Goal: Information Seeking & Learning: Learn about a topic

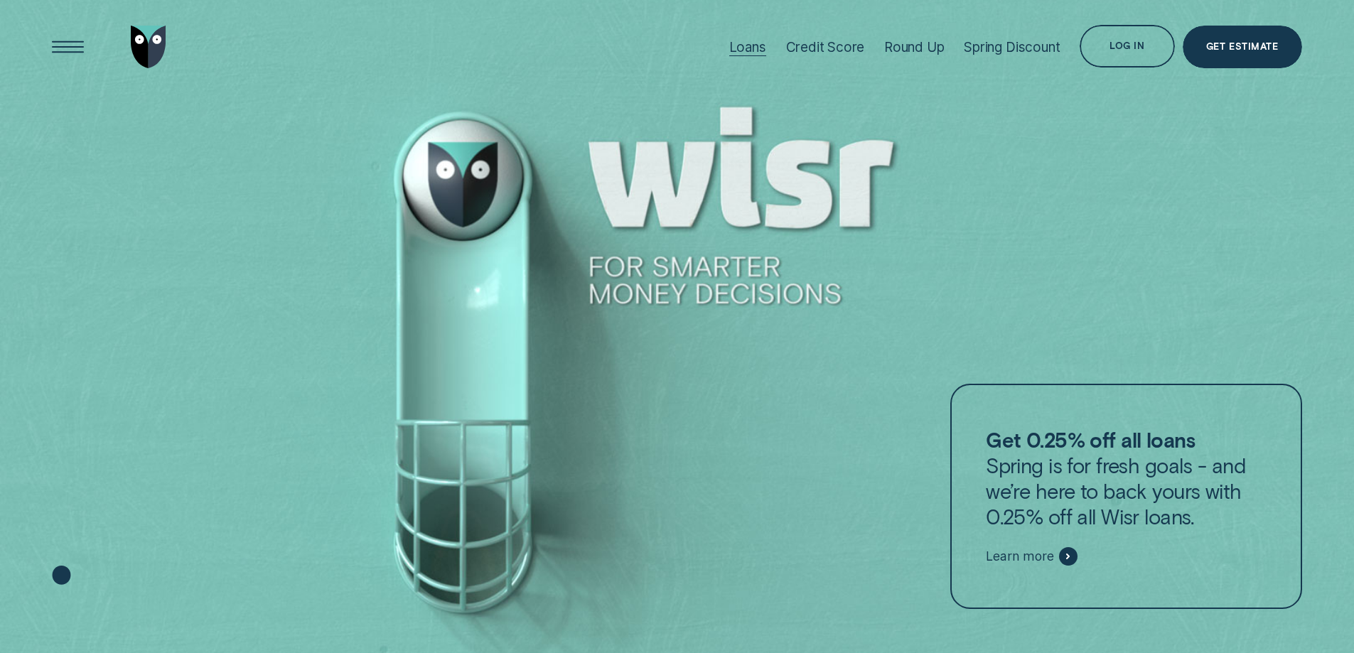
click at [751, 50] on div "Loans" at bounding box center [747, 47] width 37 height 16
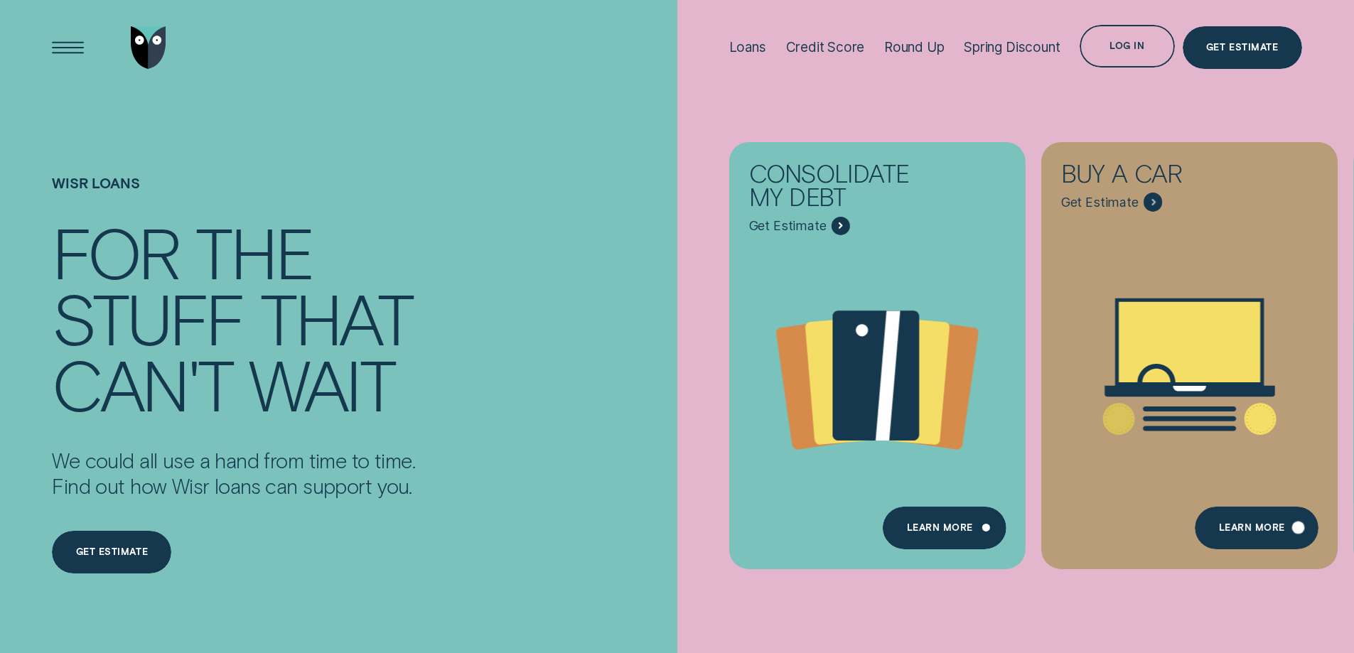
click at [1250, 522] on div "Learn More" at bounding box center [1256, 528] width 123 height 43
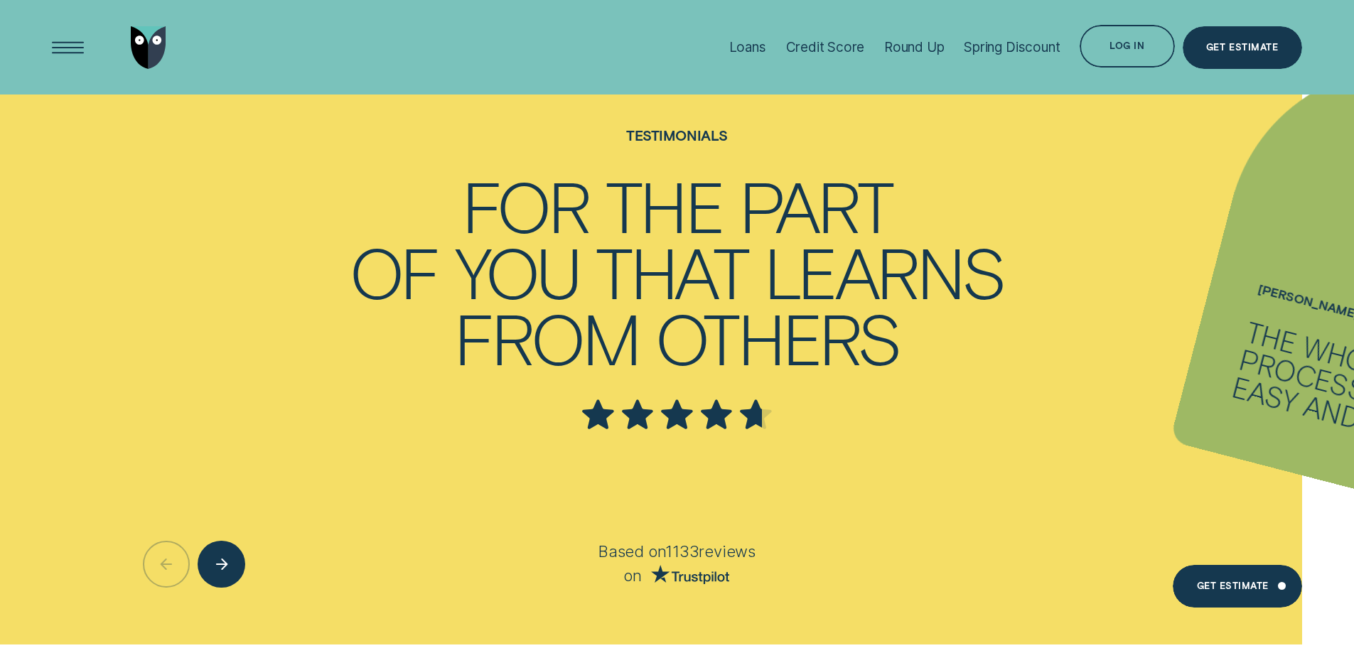
scroll to position [3412, 0]
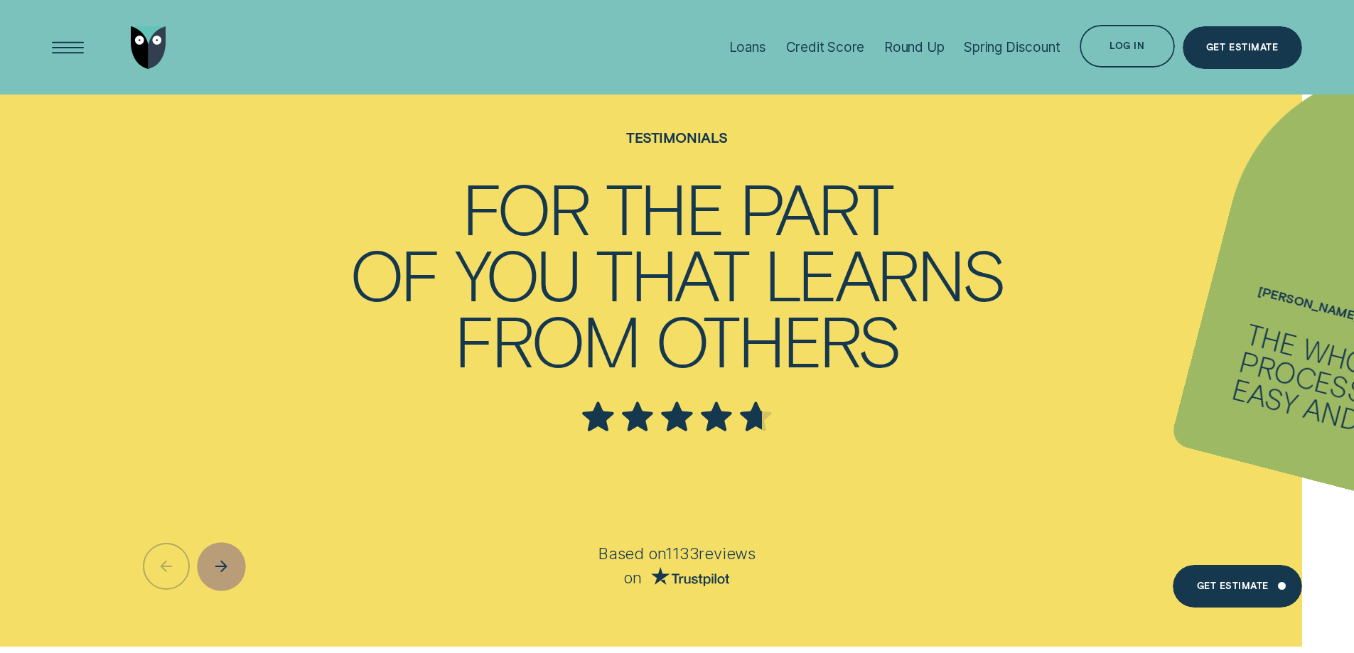
click at [235, 572] on div "Next button" at bounding box center [222, 566] width 48 height 48
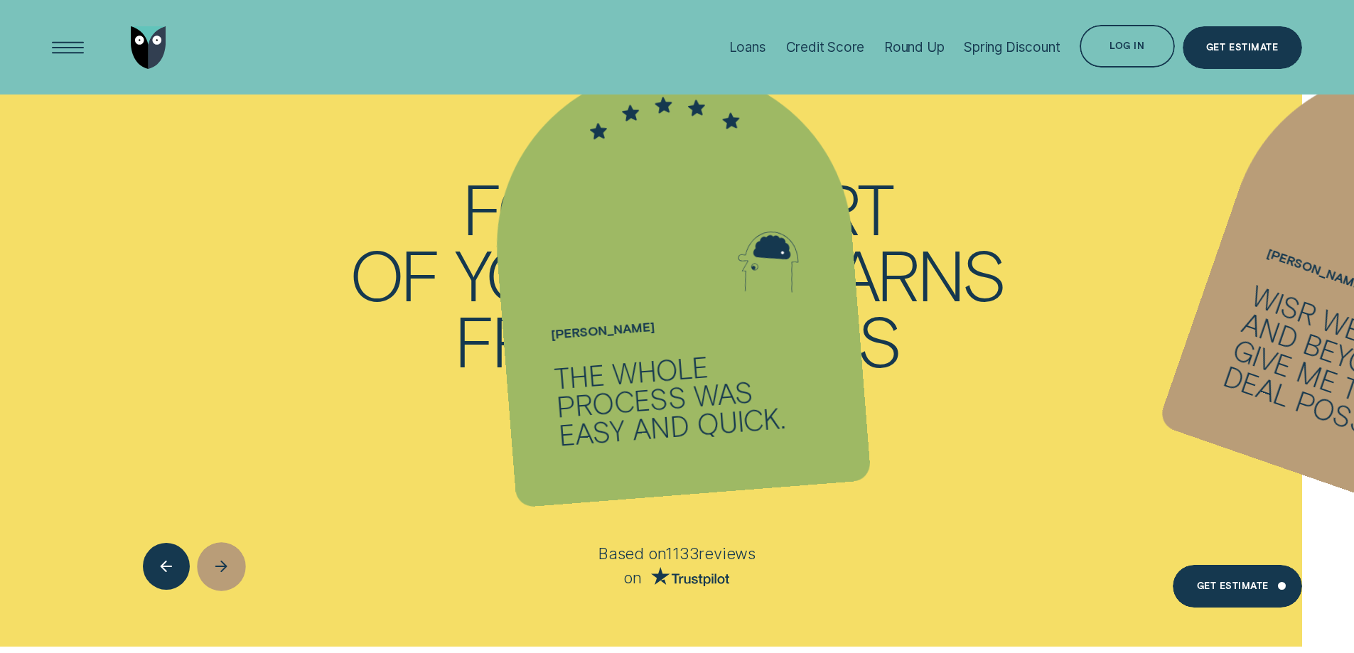
click at [237, 569] on div "Next button" at bounding box center [222, 566] width 48 height 48
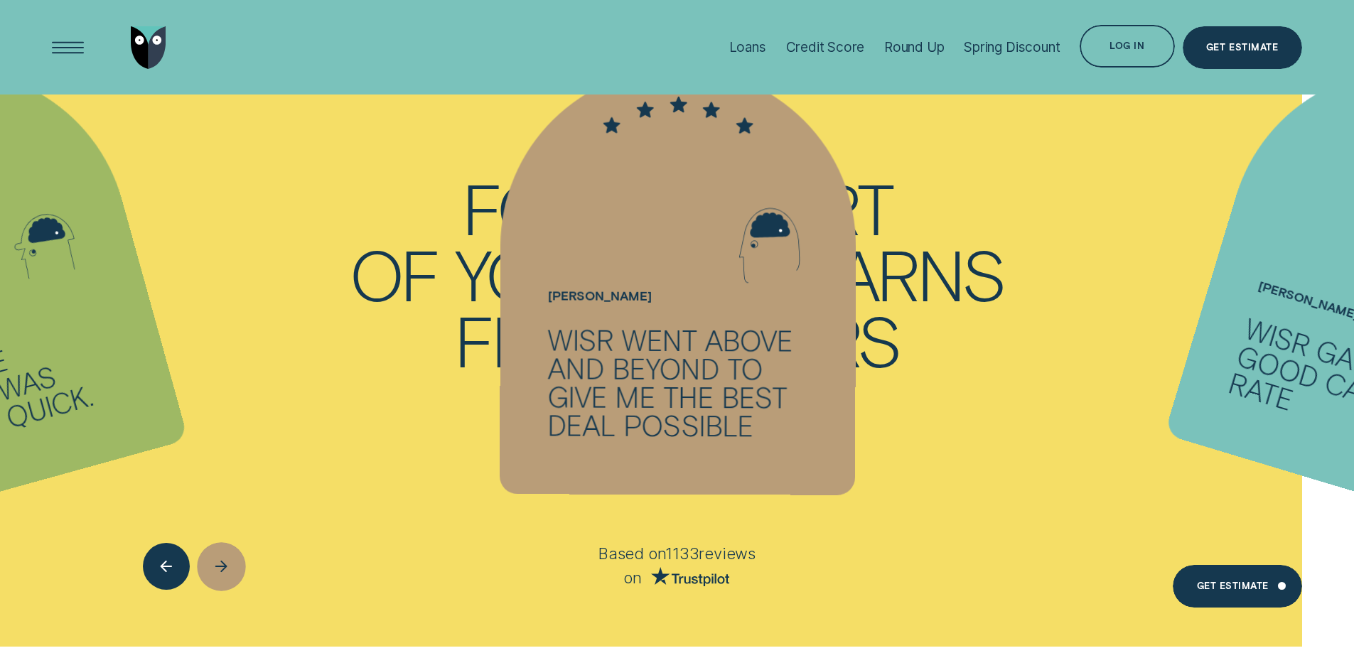
click at [237, 569] on div "Next button" at bounding box center [222, 566] width 48 height 48
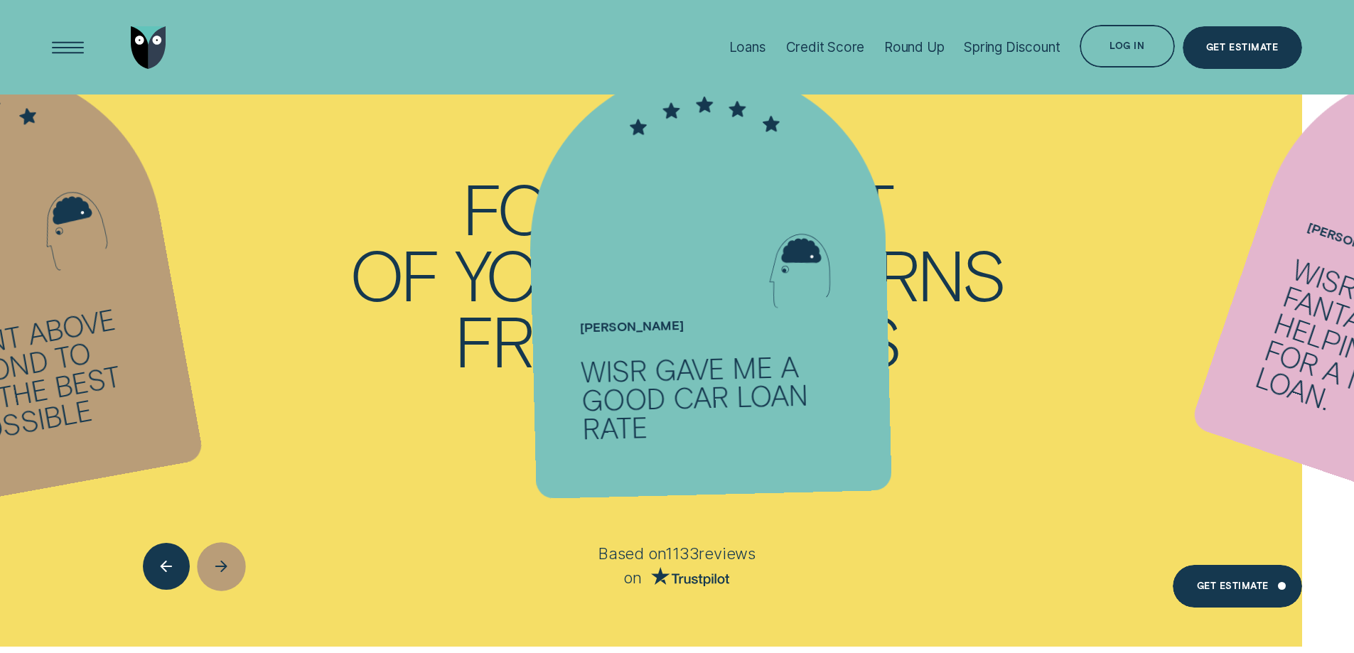
click at [237, 569] on div "Next button" at bounding box center [222, 566] width 48 height 48
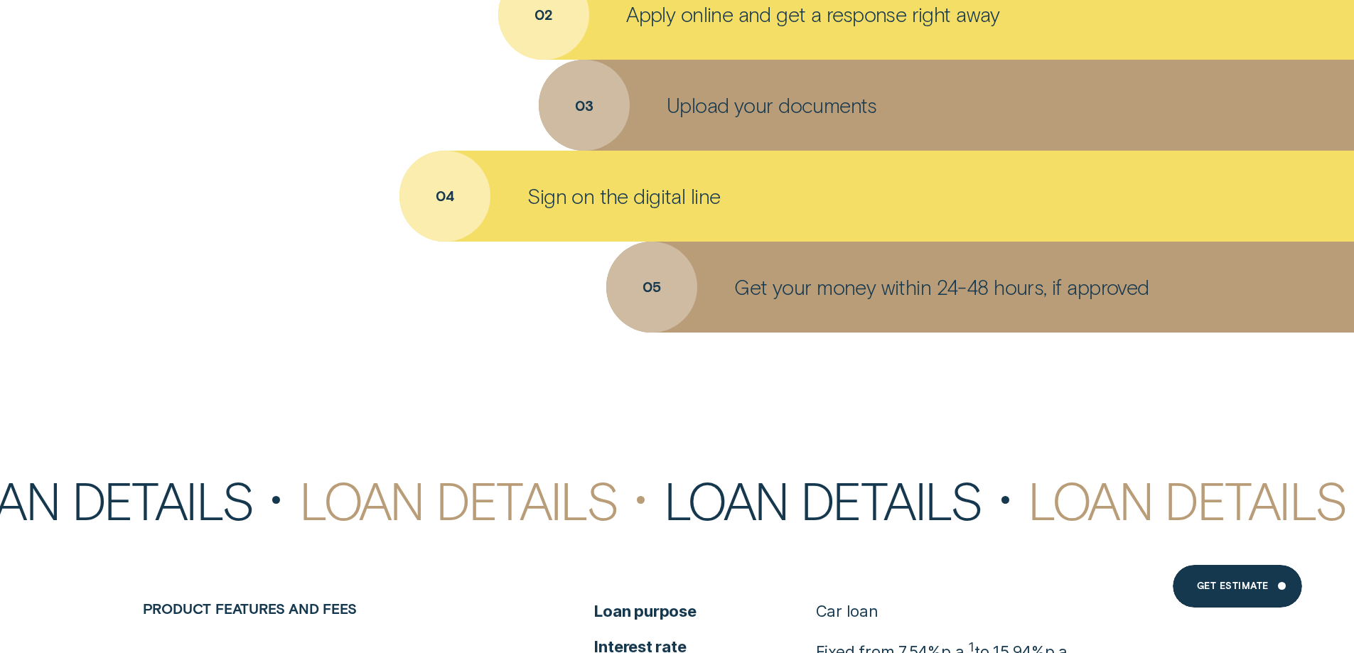
scroll to position [4905, 0]
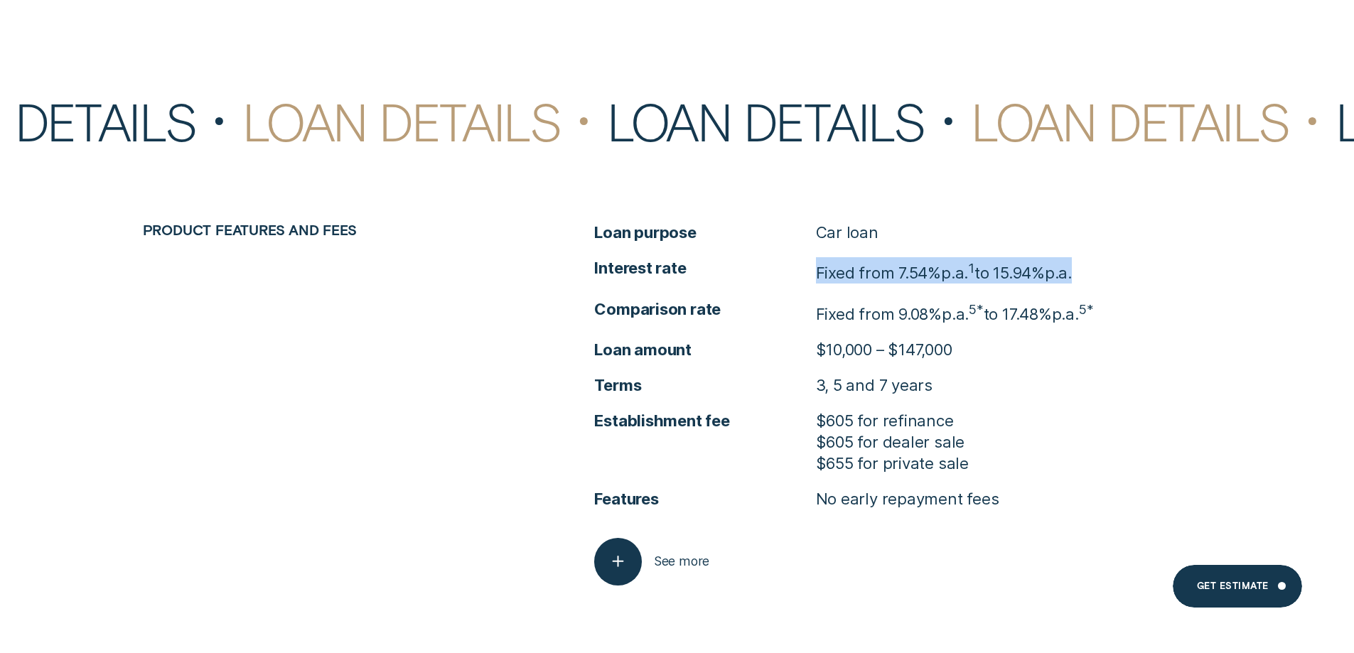
drag, startPoint x: 1032, startPoint y: 275, endPoint x: 809, endPoint y: 275, distance: 223.2
click at [809, 275] on li "Interest rate Fixed from 7.54% p.a. 1 to 15.94% p.a." at bounding box center [902, 270] width 617 height 26
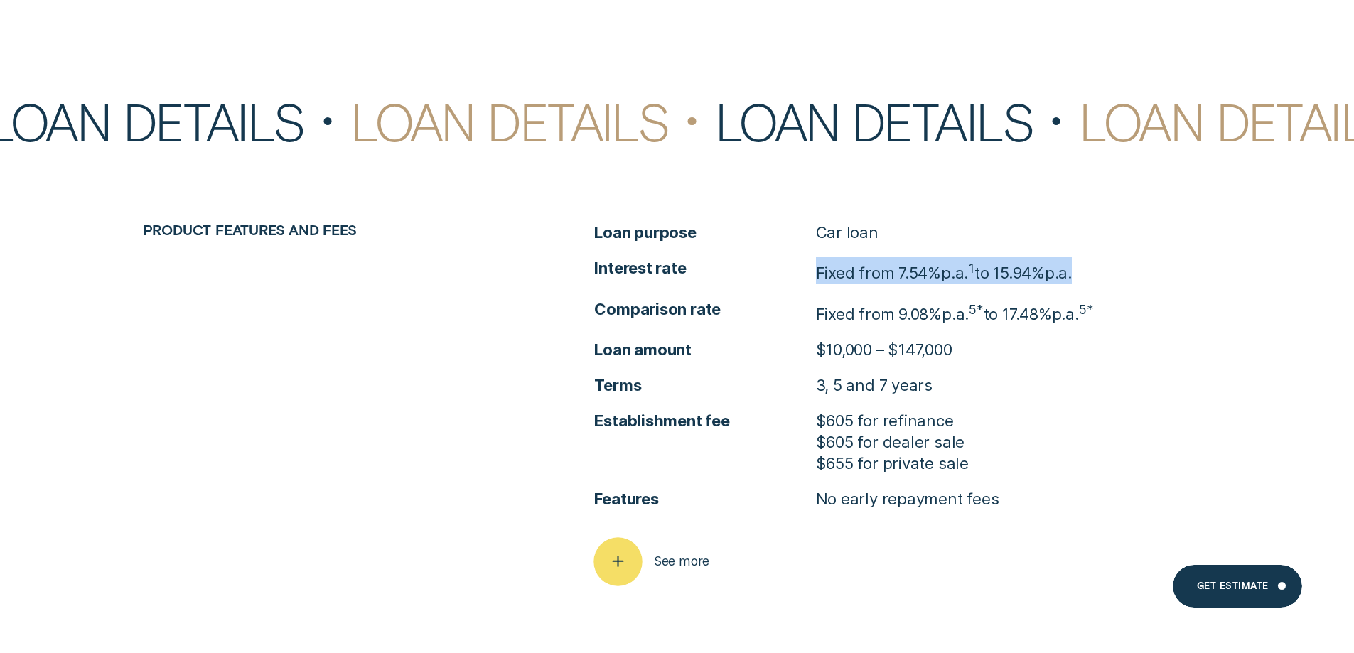
click at [633, 564] on div "button" at bounding box center [618, 561] width 48 height 48
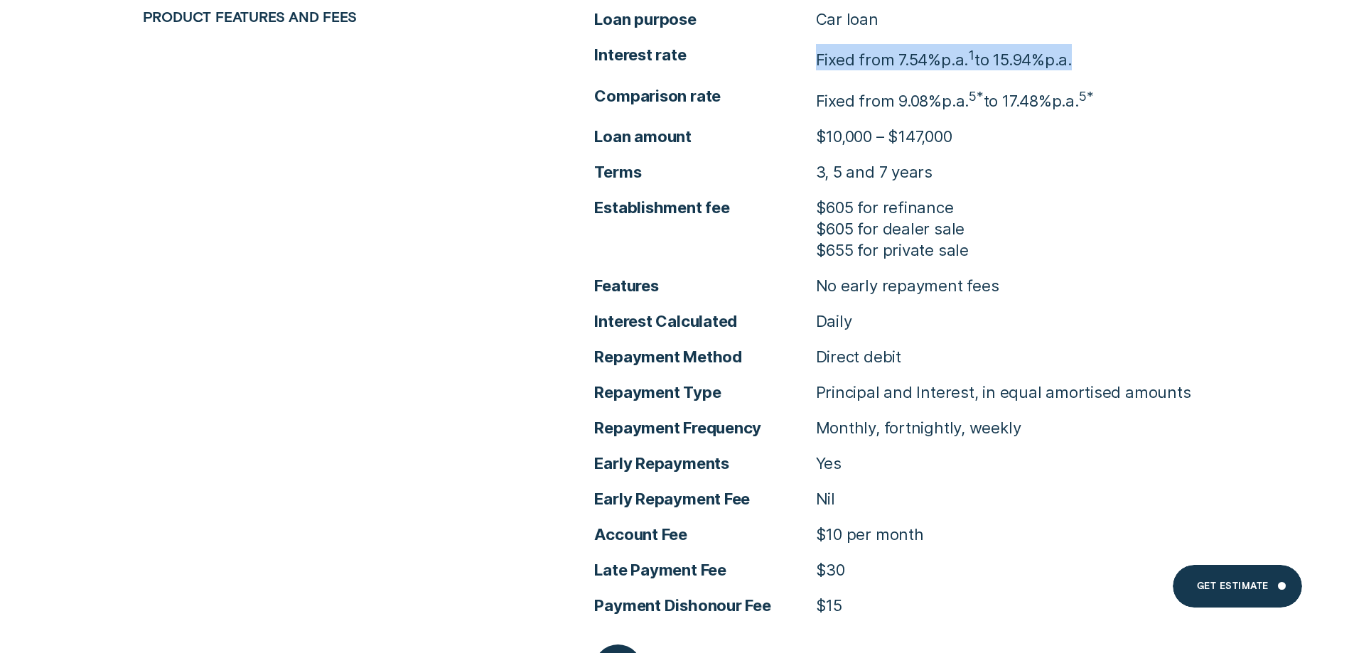
scroll to position [5189, 0]
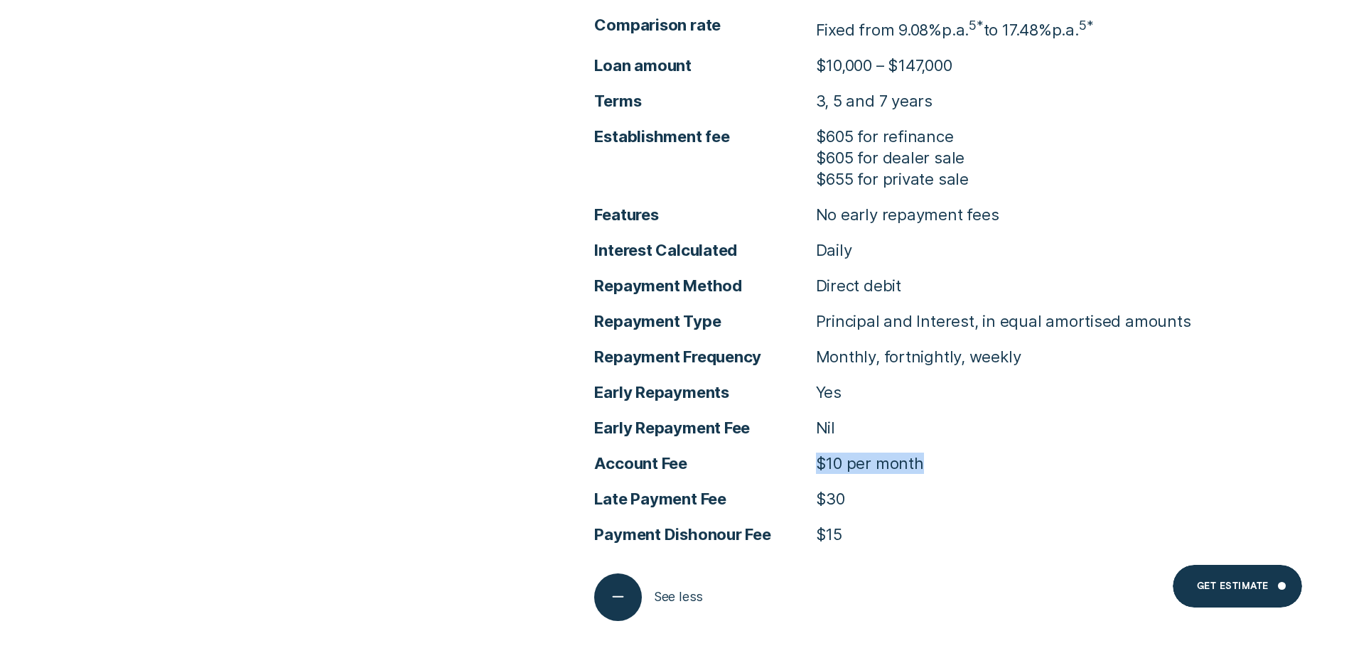
drag, startPoint x: 928, startPoint y: 466, endPoint x: 804, endPoint y: 466, distance: 124.4
click at [804, 466] on li "Account Fee $10 per month" at bounding box center [902, 463] width 617 height 21
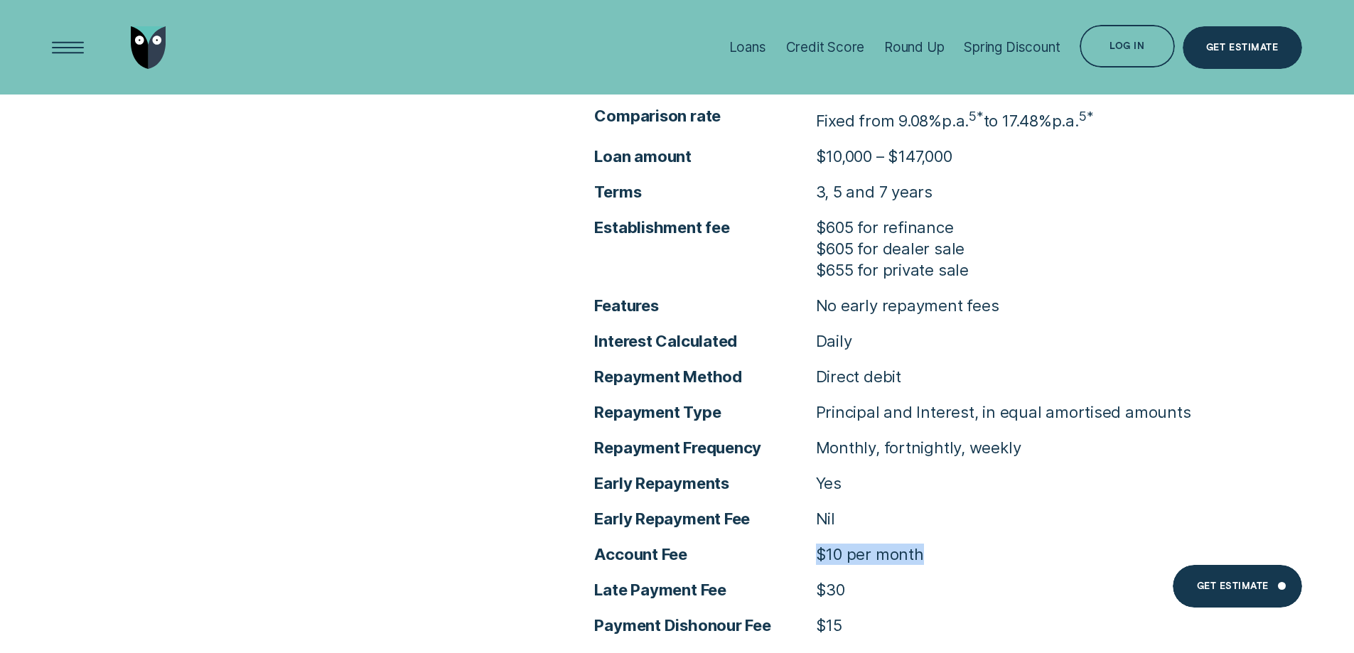
scroll to position [5047, 0]
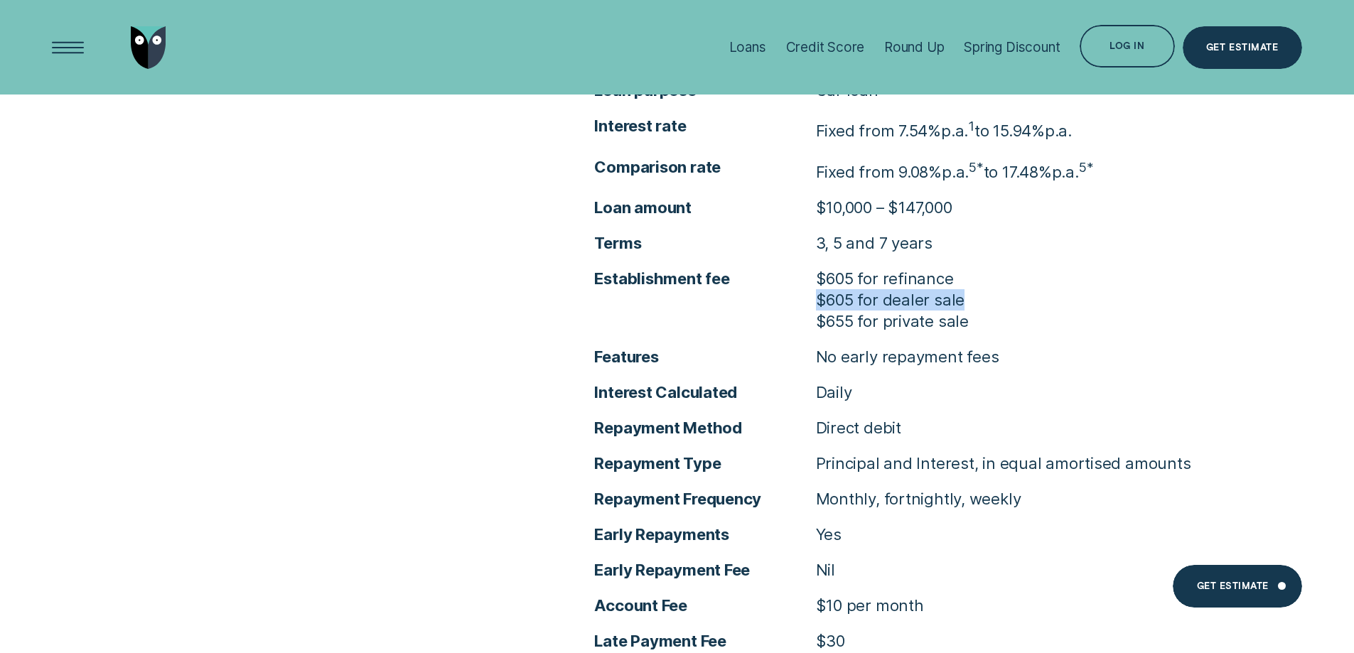
drag, startPoint x: 820, startPoint y: 295, endPoint x: 993, endPoint y: 292, distance: 173.5
click at [993, 292] on li "Establishment fee $605 for refinance $605 for dealer sale $655 for private sale" at bounding box center [902, 300] width 617 height 64
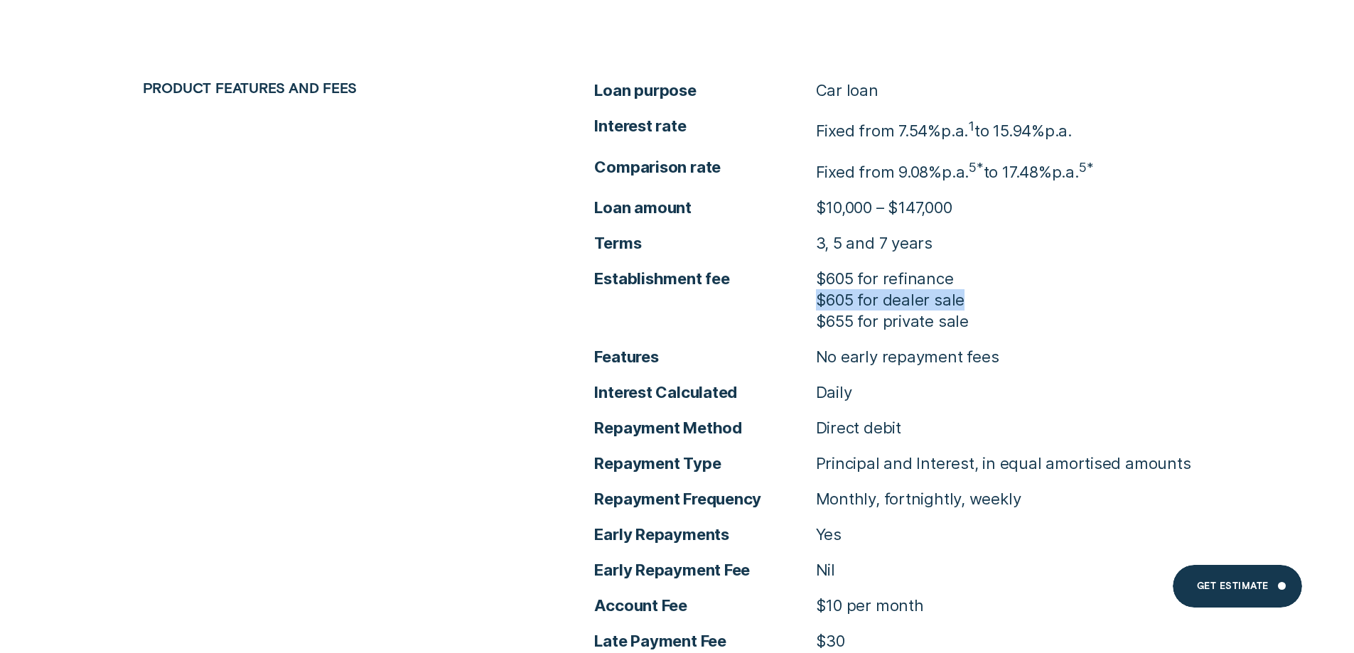
scroll to position [5118, 0]
